Goal: Check status: Check status

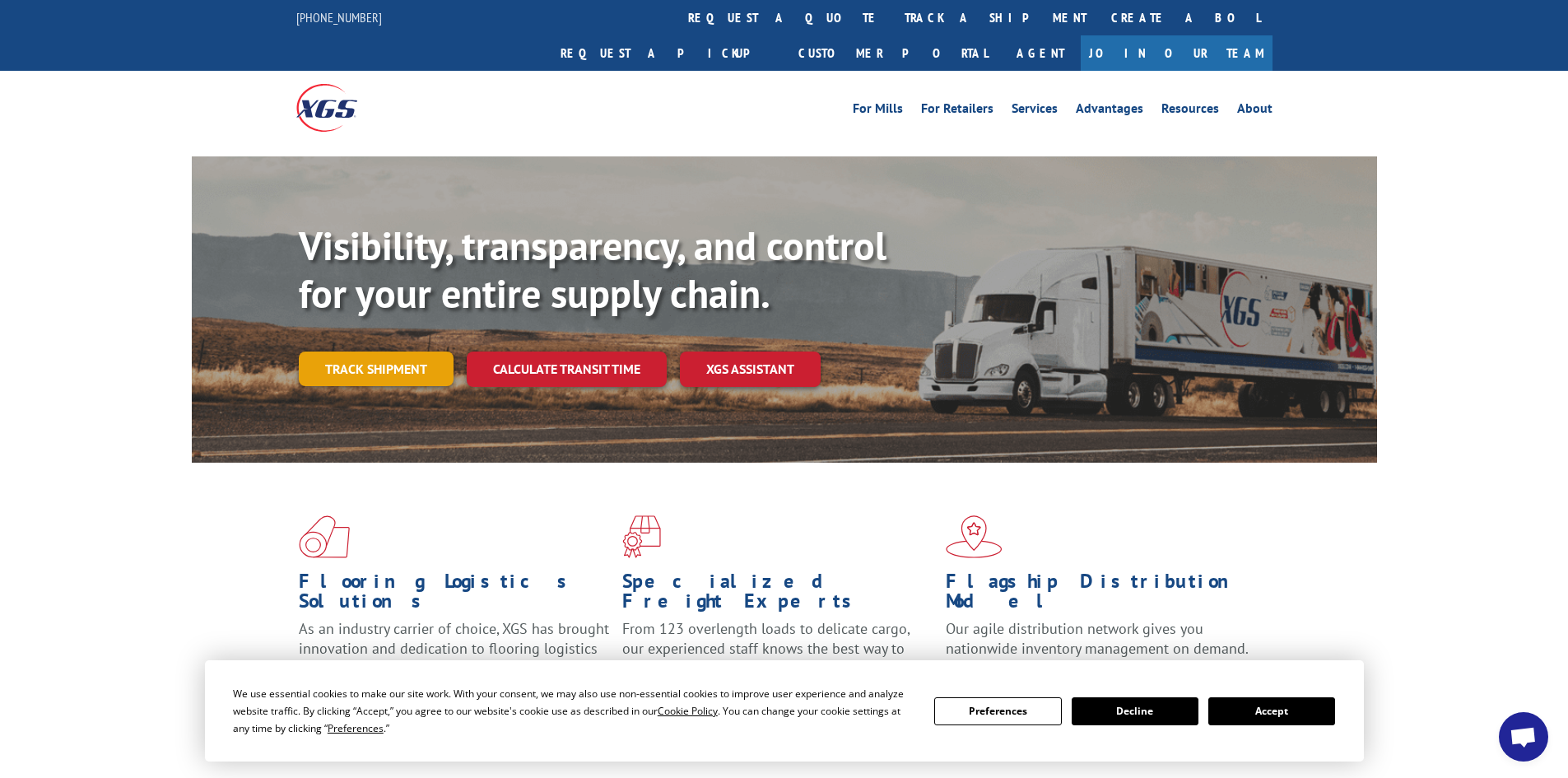
click at [356, 351] on link "Track shipment" at bounding box center [375, 369] width 155 height 35
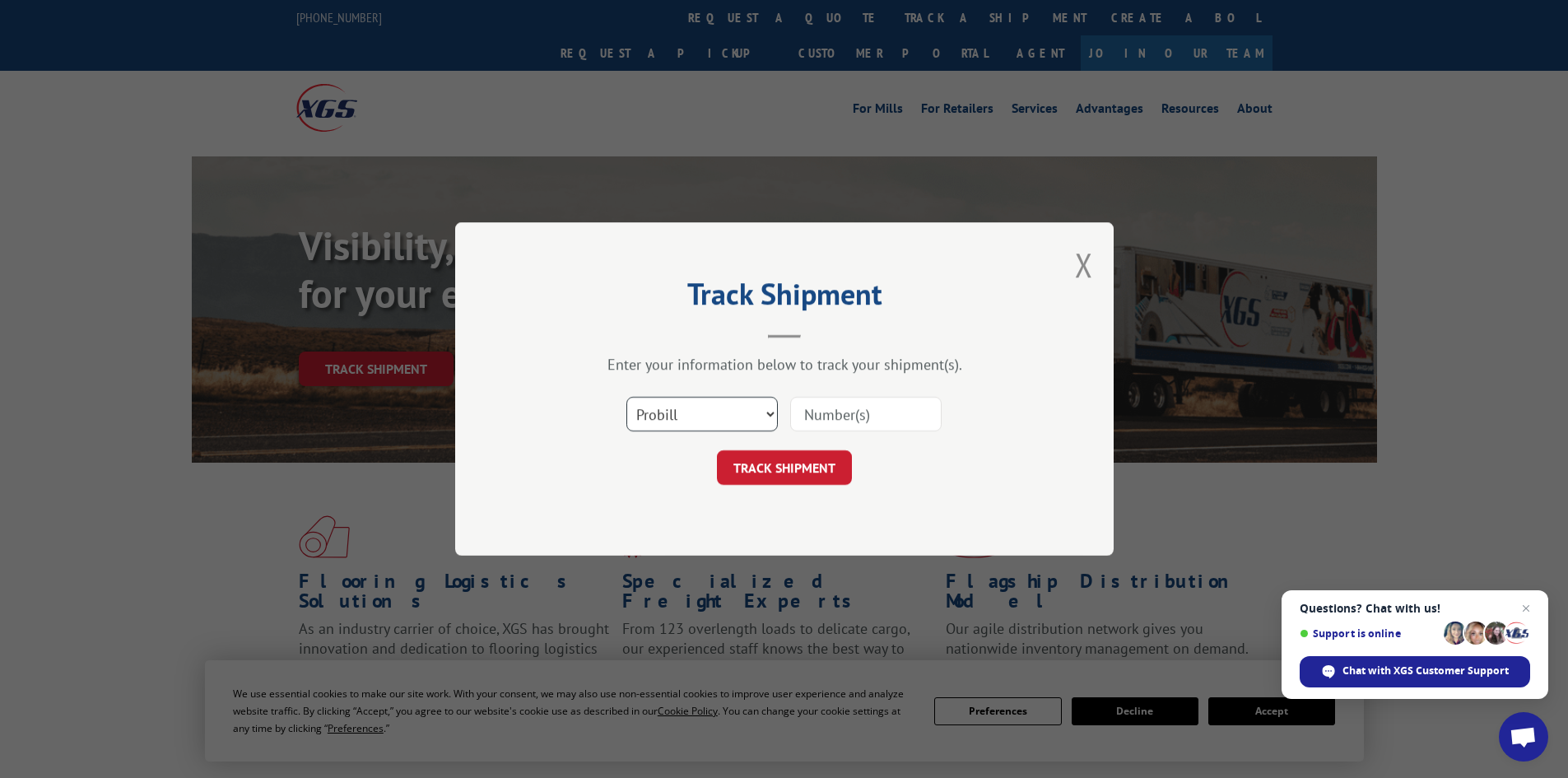
click at [694, 413] on select "Select category... Probill BOL PO" at bounding box center [701, 415] width 151 height 35
select select "po"
click at [626, 397] on select "Select category... Probill BOL PO" at bounding box center [701, 415] width 151 height 35
drag, startPoint x: 848, startPoint y: 404, endPoint x: 852, endPoint y: 418, distance: 14.6
click at [852, 418] on input at bounding box center [866, 415] width 151 height 35
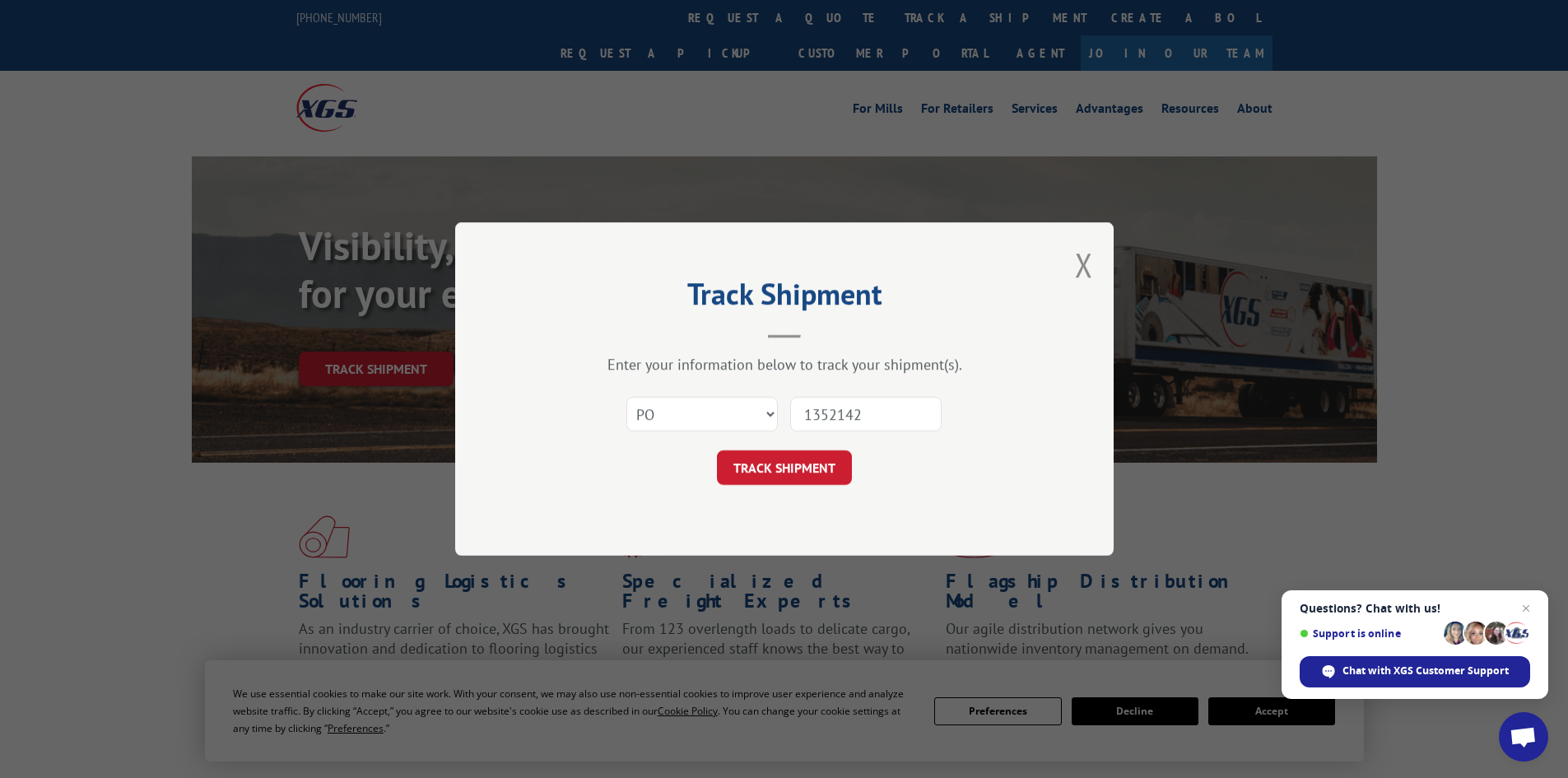
type input "13521427"
click button "TRACK SHIPMENT" at bounding box center [784, 468] width 135 height 35
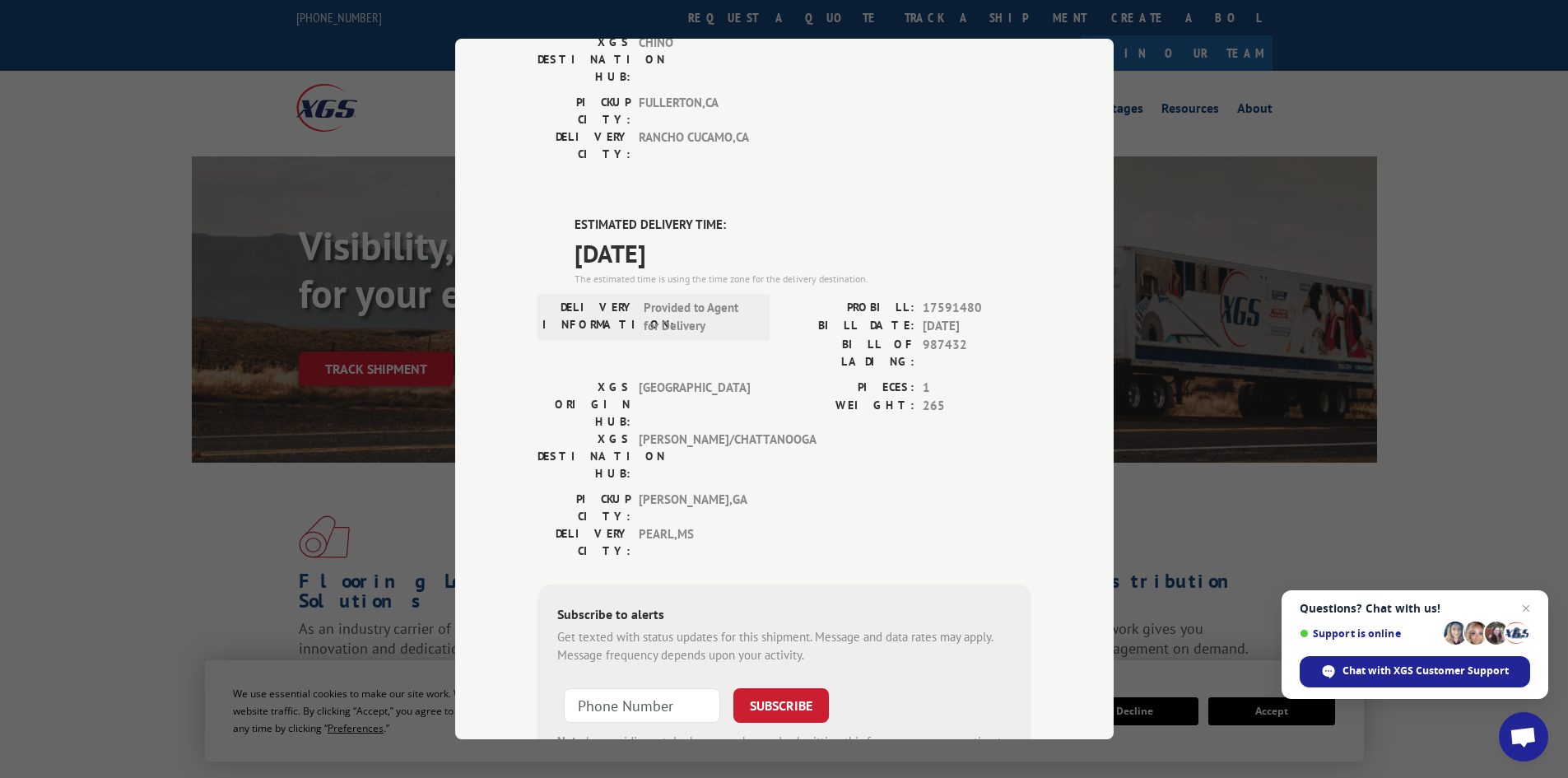
scroll to position [329, 0]
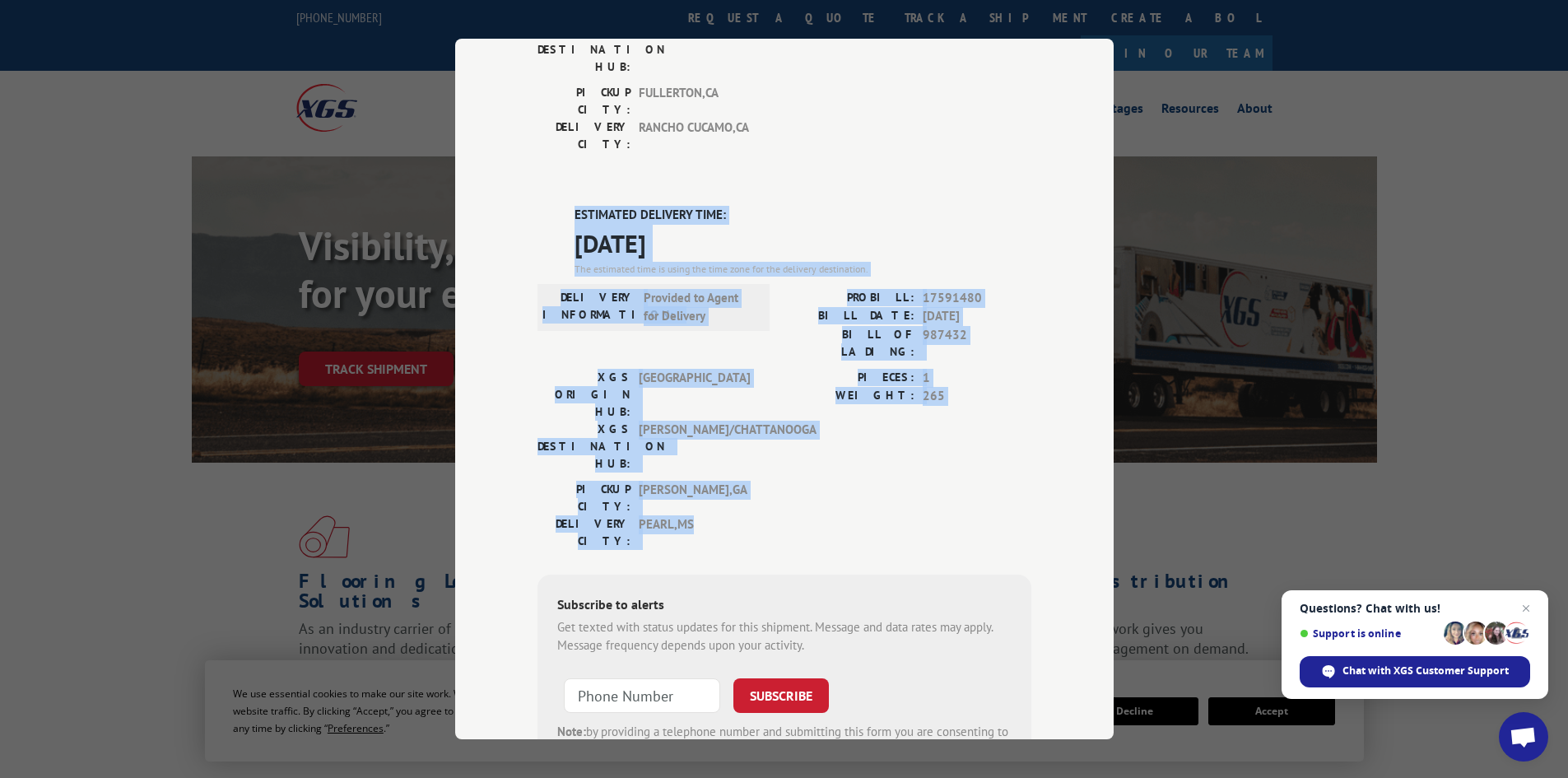
drag, startPoint x: 1055, startPoint y: 376, endPoint x: 516, endPoint y: 127, distance: 593.7
click at [516, 127] on div "Track Shipment DELIVERED DELIVERY INFORMATION: [DATE] 12:10 pm [PERSON_NAME]: 1…" at bounding box center [784, 389] width 658 height 701
copy div "ESTIMATED DELIVERY TIME: [DATE] The estimated time is using the time zone for t…"
drag, startPoint x: 861, startPoint y: 162, endPoint x: 855, endPoint y: 171, distance: 10.8
click at [1524, 609] on span "Open chat" at bounding box center [1526, 609] width 21 height 21
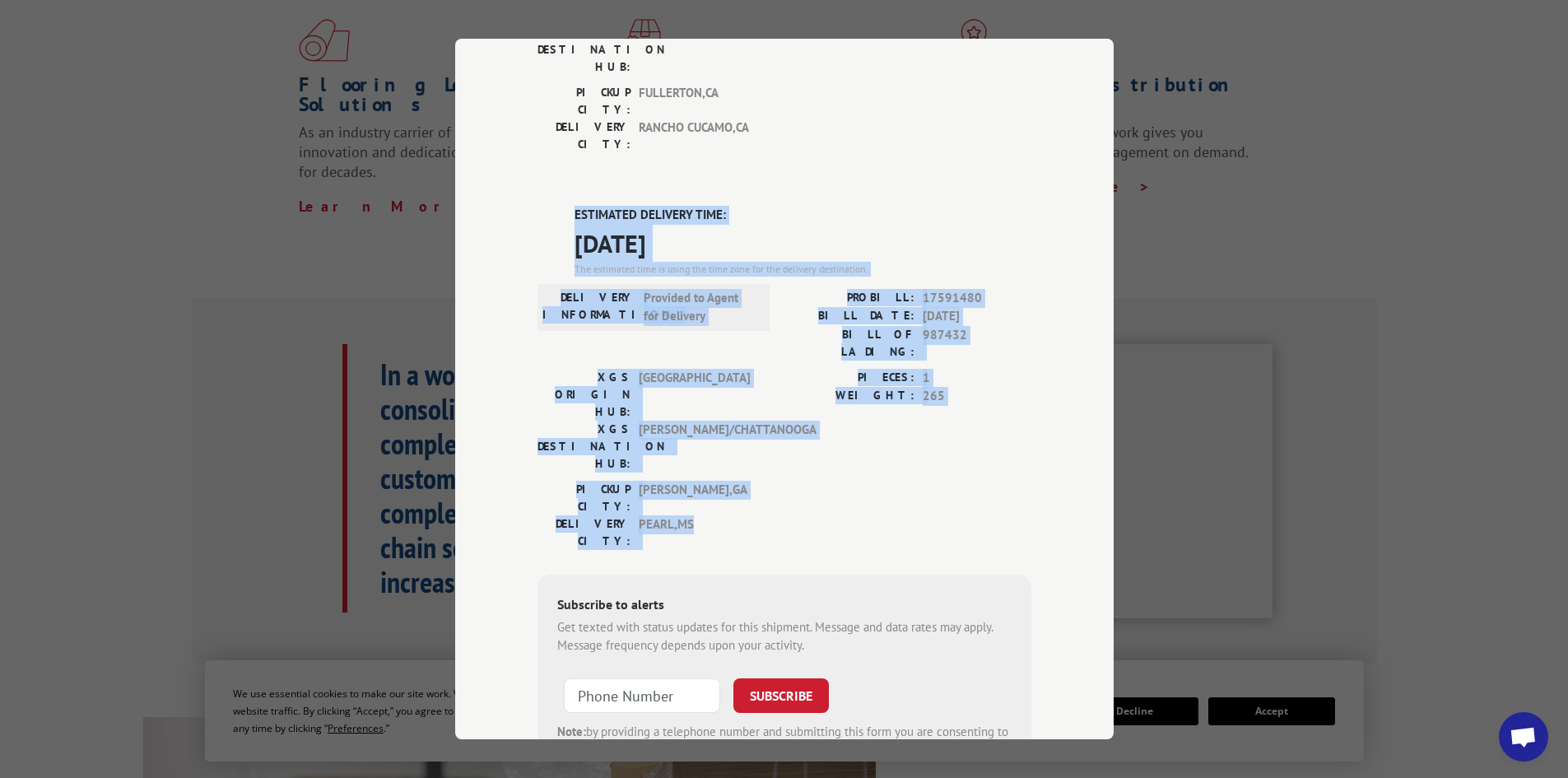
scroll to position [576, 0]
